Goal: Information Seeking & Learning: Learn about a topic

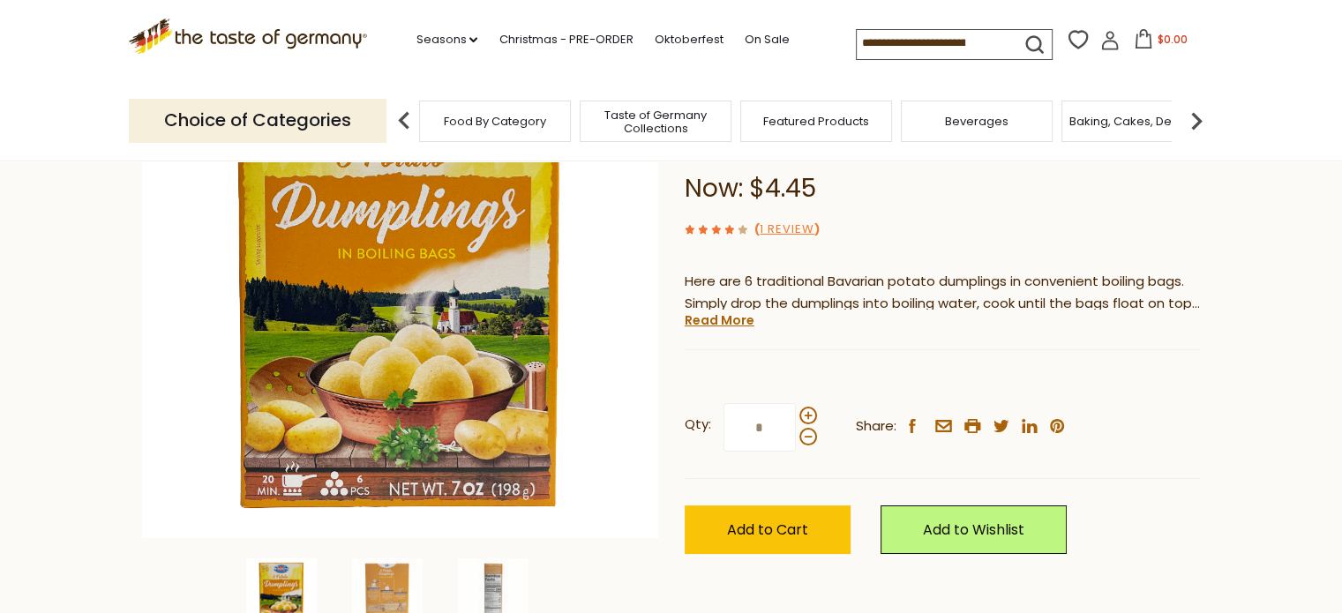
scroll to position [202, 0]
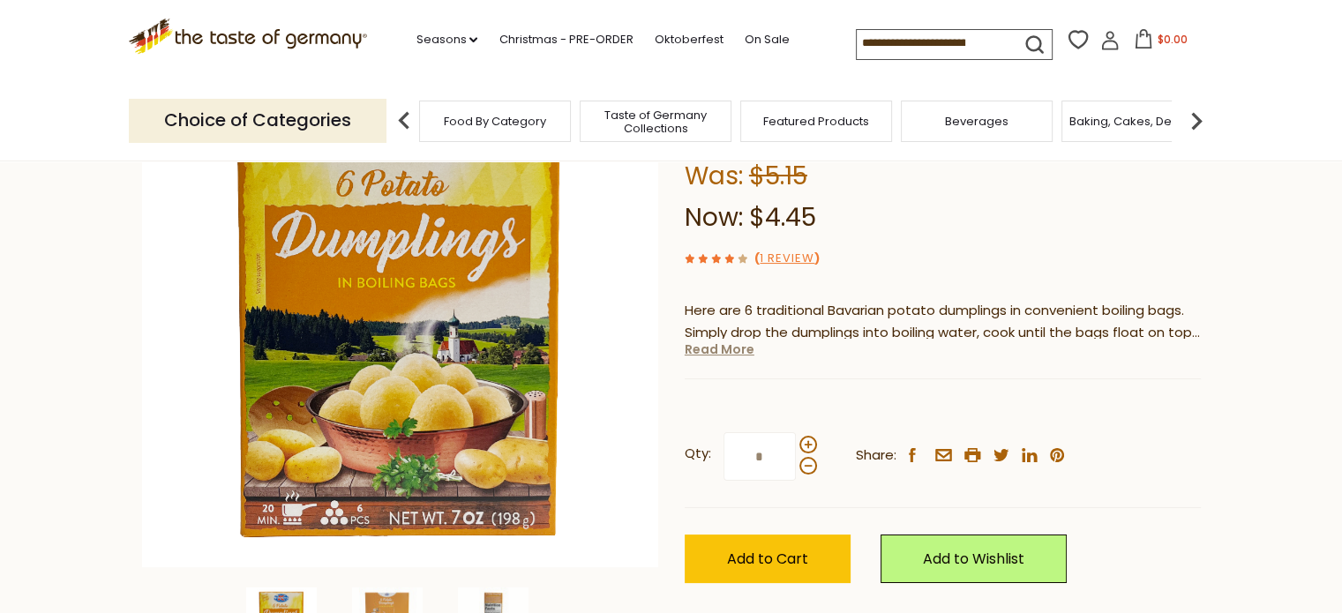
click at [718, 349] on link "Read More" at bounding box center [720, 350] width 70 height 18
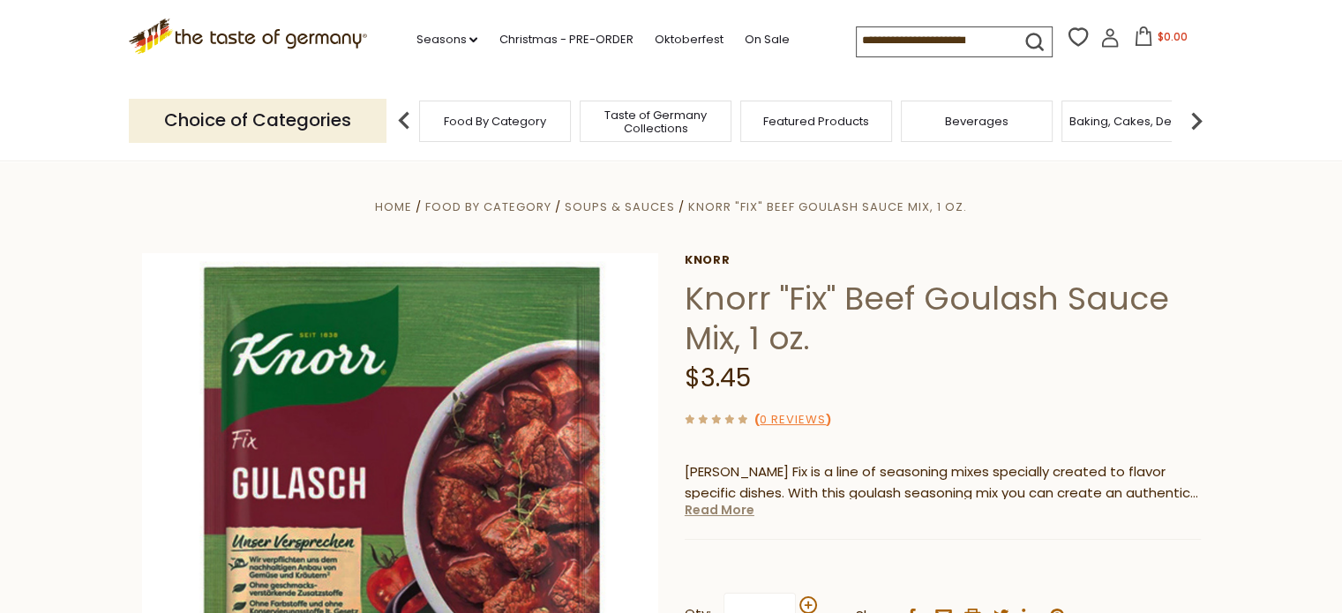
click at [742, 514] on link "Read More" at bounding box center [720, 510] width 70 height 18
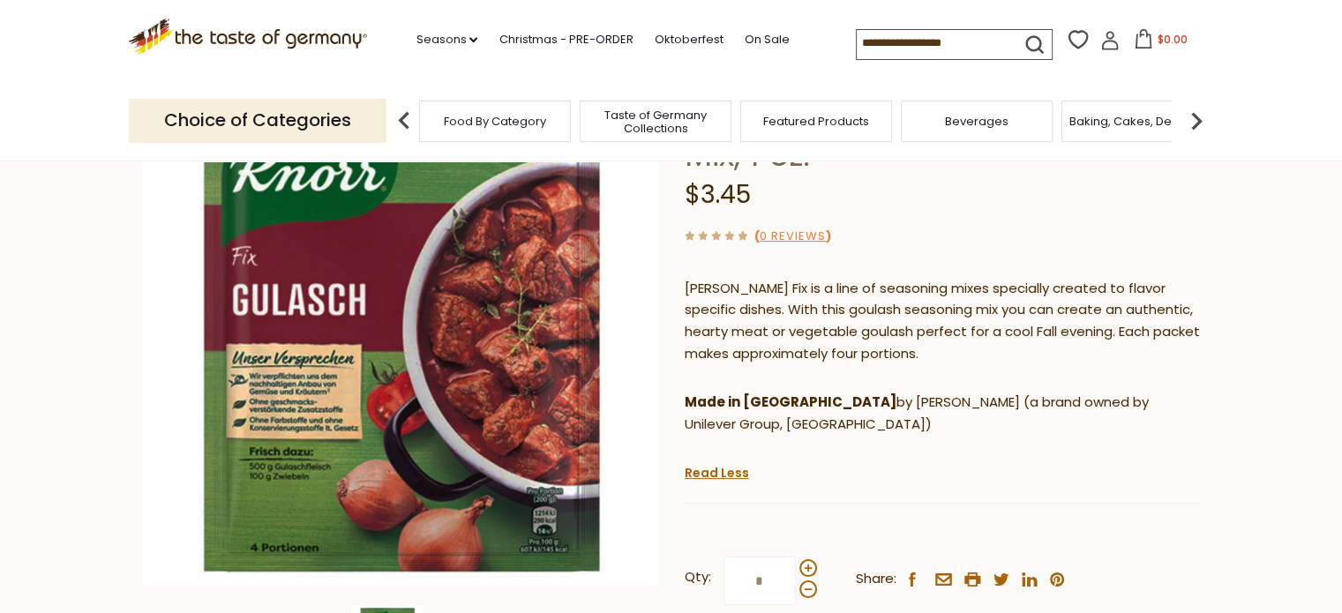
scroll to position [187, 0]
